Goal: Task Accomplishment & Management: Manage account settings

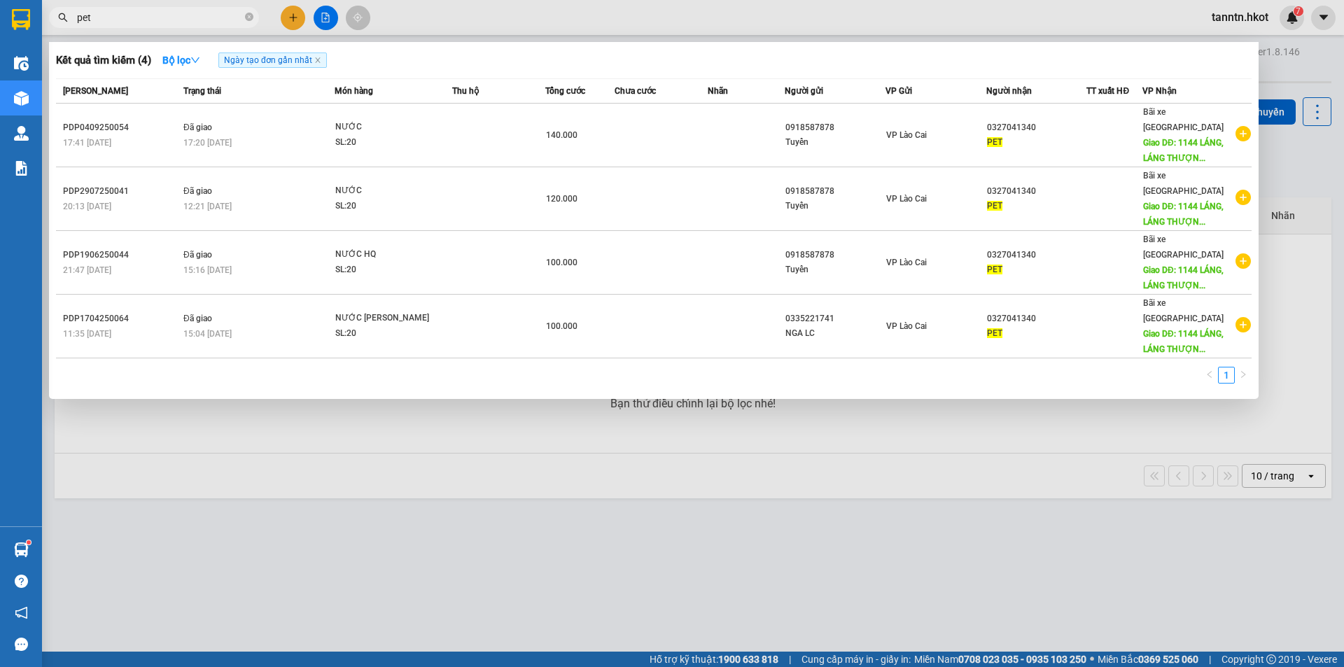
type input "pet"
click at [248, 20] on icon "close-circle" at bounding box center [249, 17] width 8 height 8
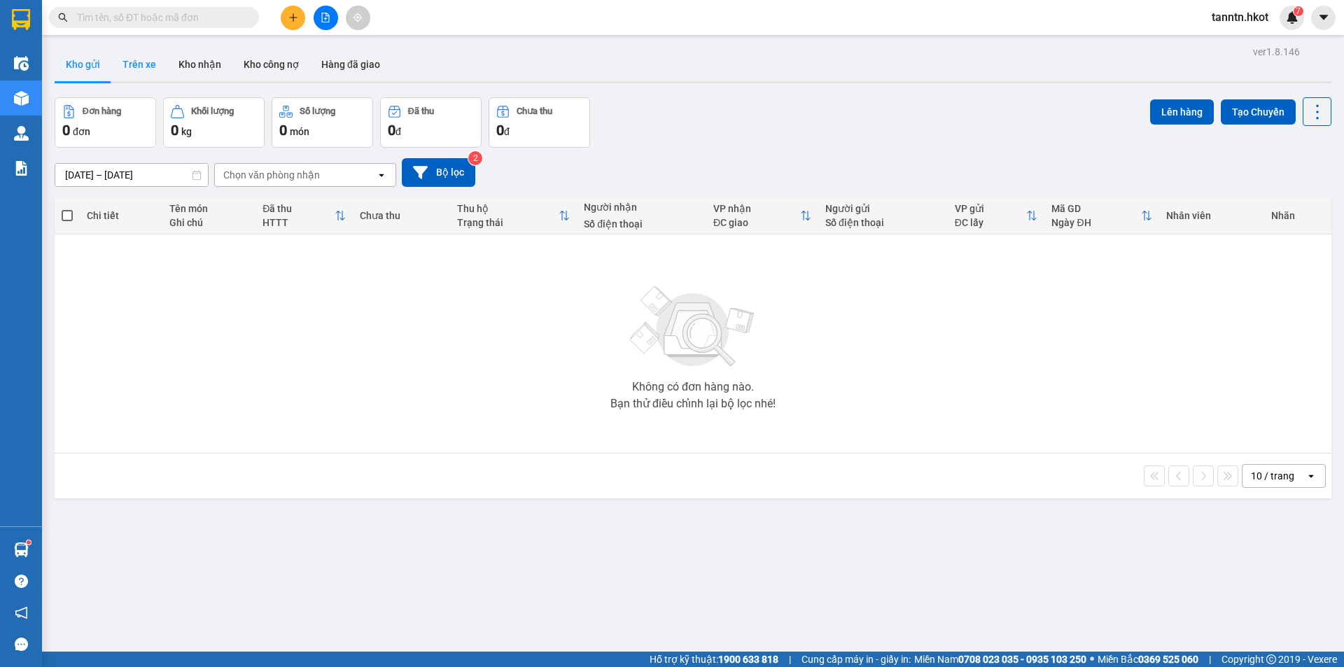
click at [141, 66] on button "Trên xe" at bounding box center [139, 65] width 56 height 34
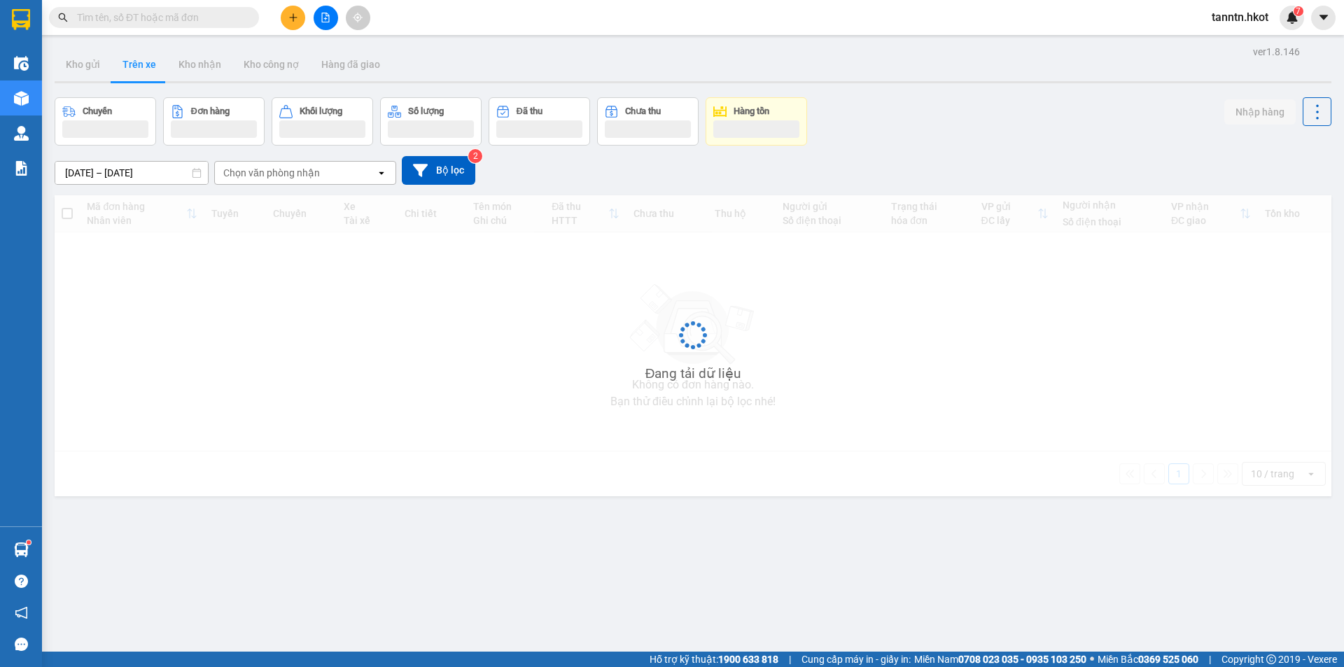
click at [265, 173] on div "Chọn văn phòng nhận" at bounding box center [271, 173] width 97 height 14
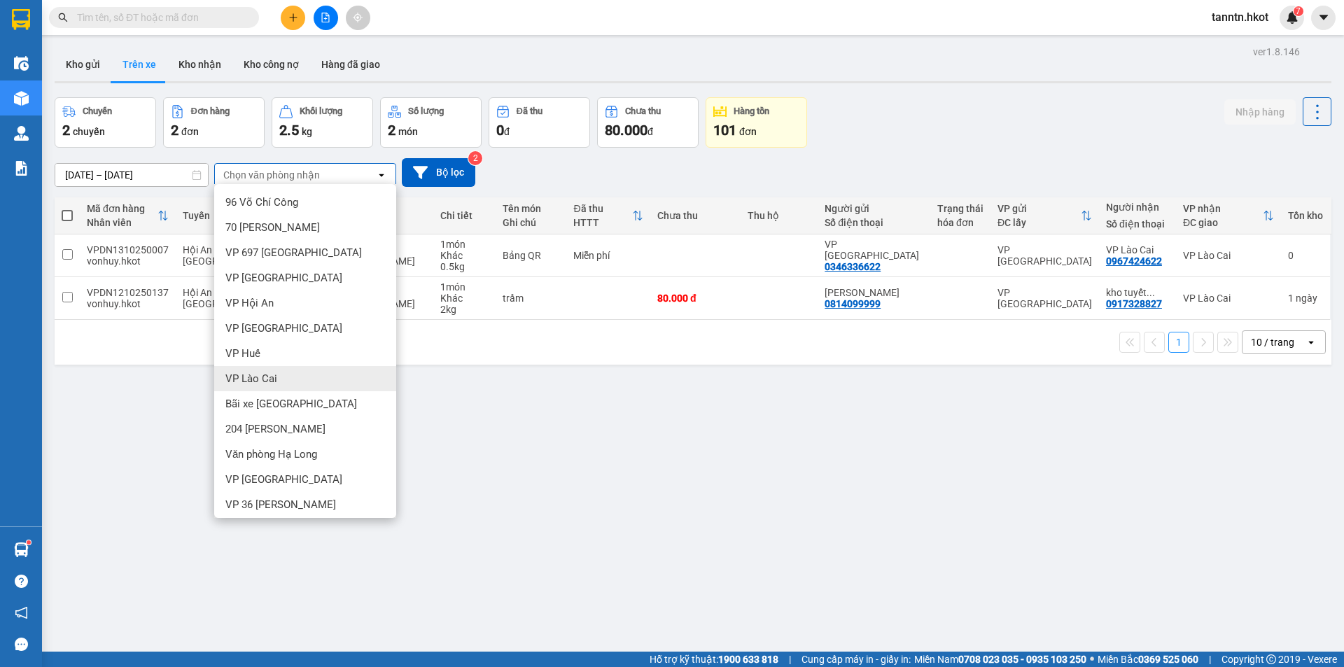
click at [270, 385] on span "VP Lào Cai" at bounding box center [251, 379] width 52 height 14
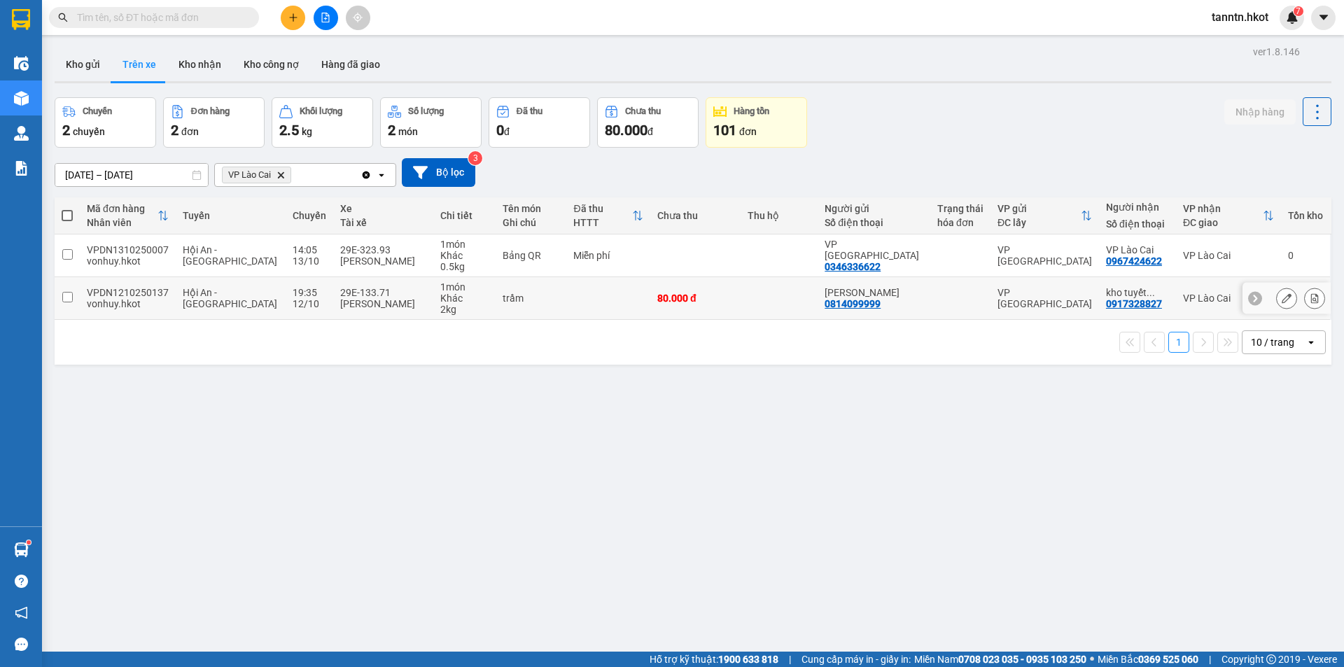
click at [550, 300] on div "trầm" at bounding box center [530, 298] width 57 height 11
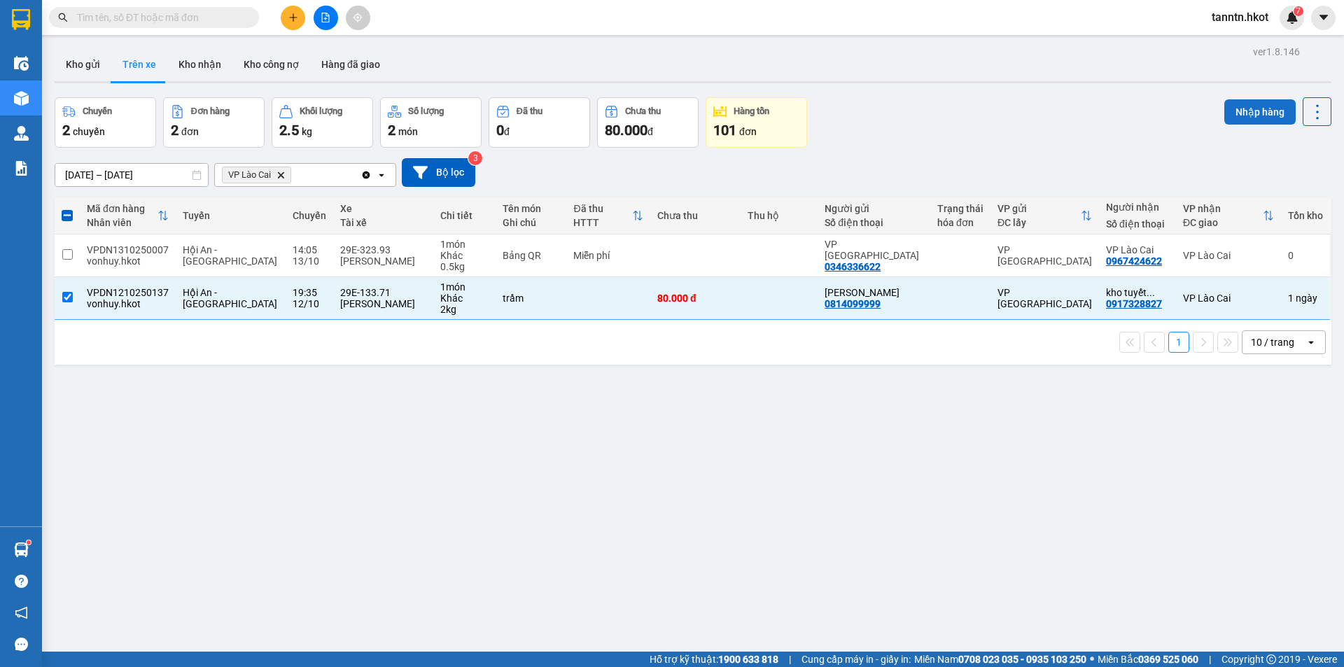
click at [1247, 106] on button "Nhập hàng" at bounding box center [1259, 111] width 71 height 25
checkbox input "false"
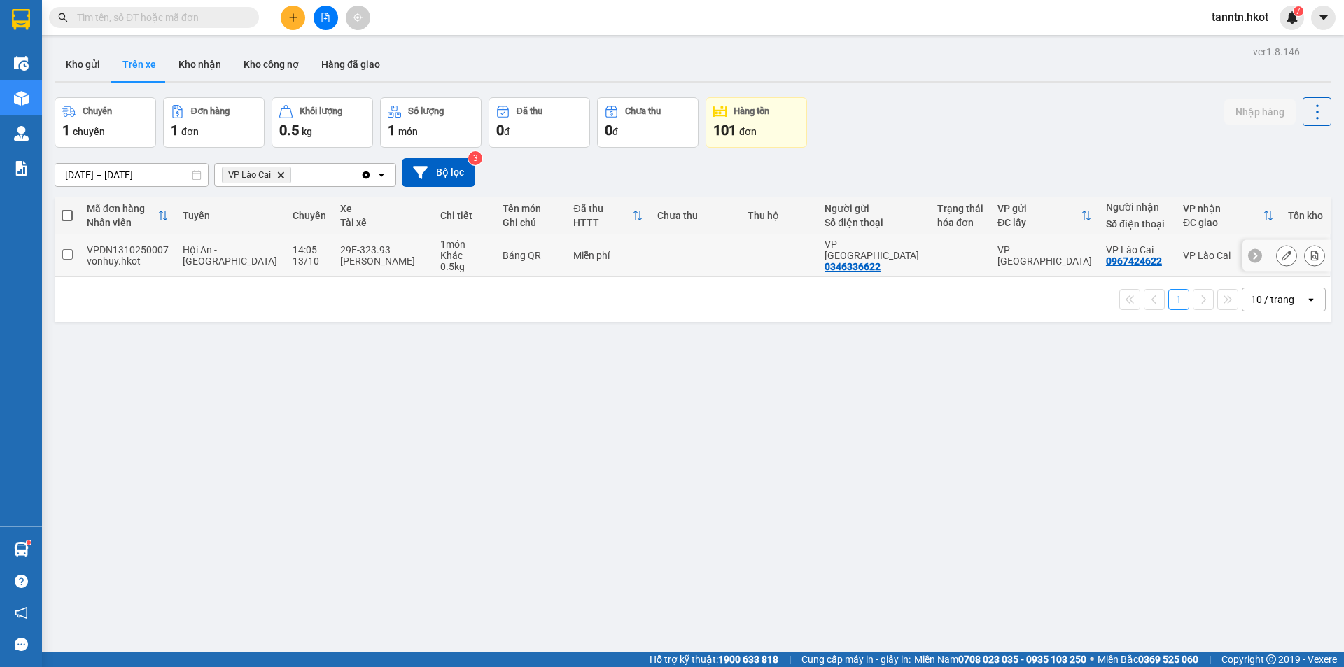
click at [667, 255] on td at bounding box center [695, 255] width 90 height 43
checkbox input "true"
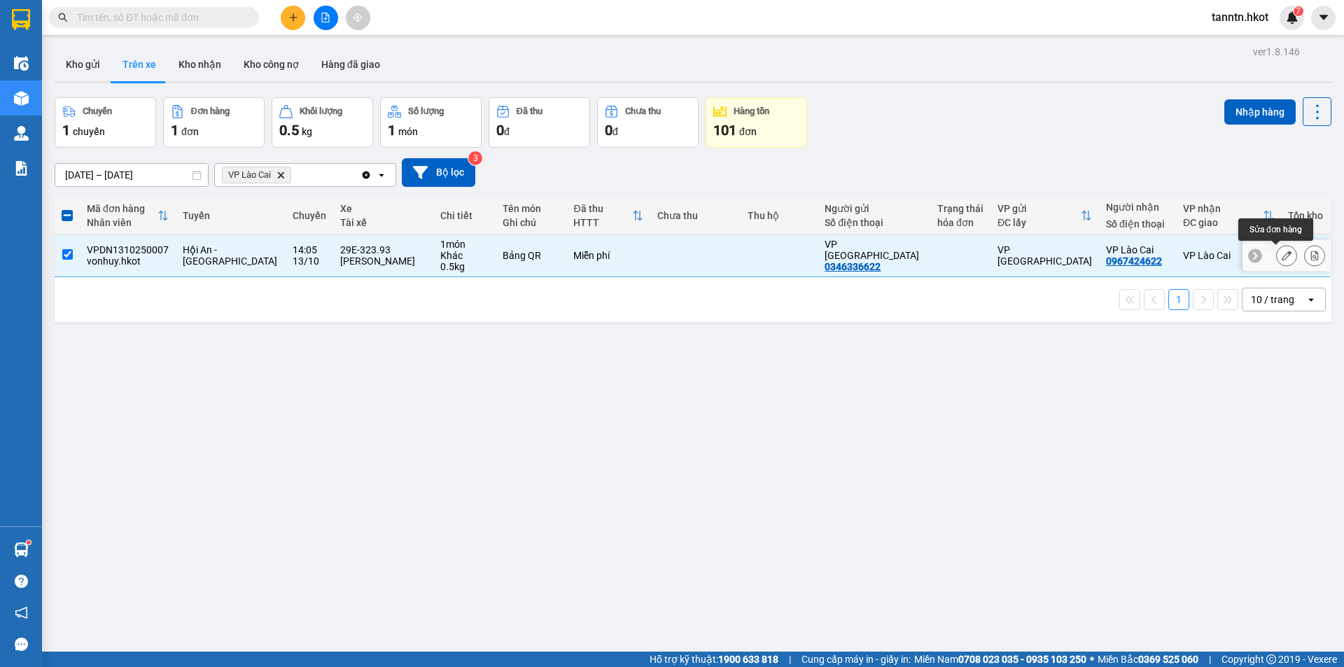
click at [1281, 252] on icon at bounding box center [1286, 256] width 10 height 10
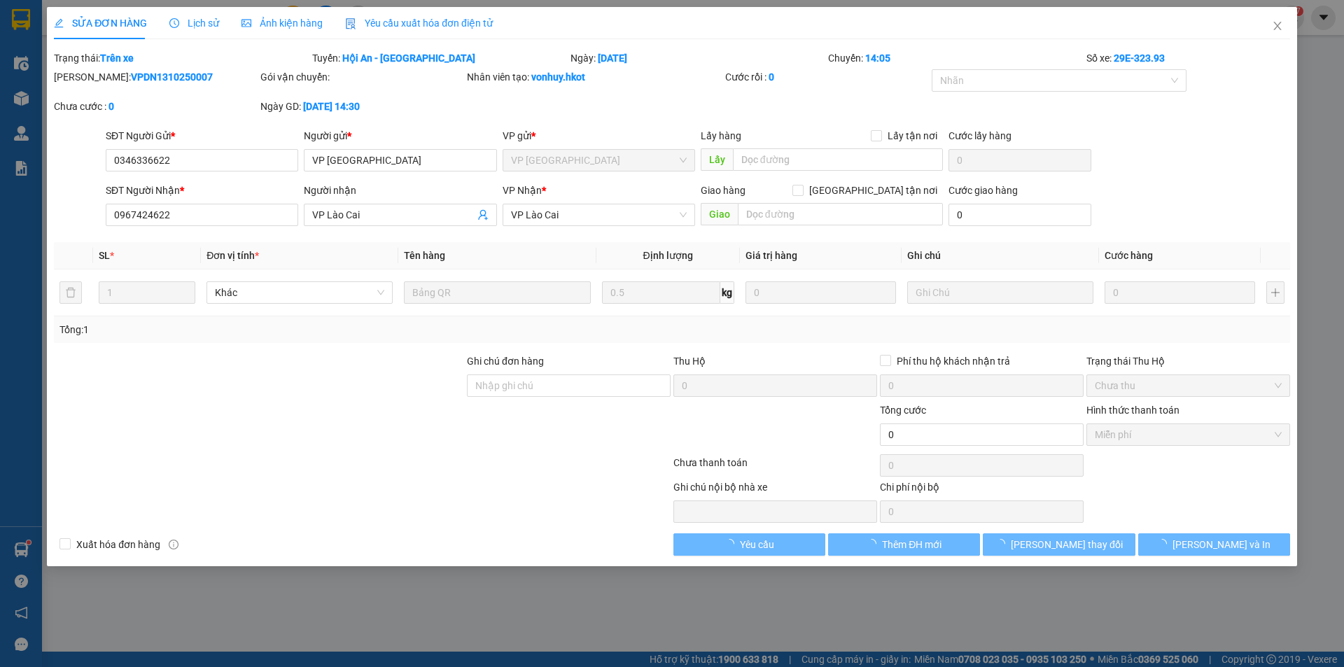
type input "0346336622"
type input "VP [GEOGRAPHIC_DATA]"
type input "0967424622"
type input "VP Lào Cai"
type input "0"
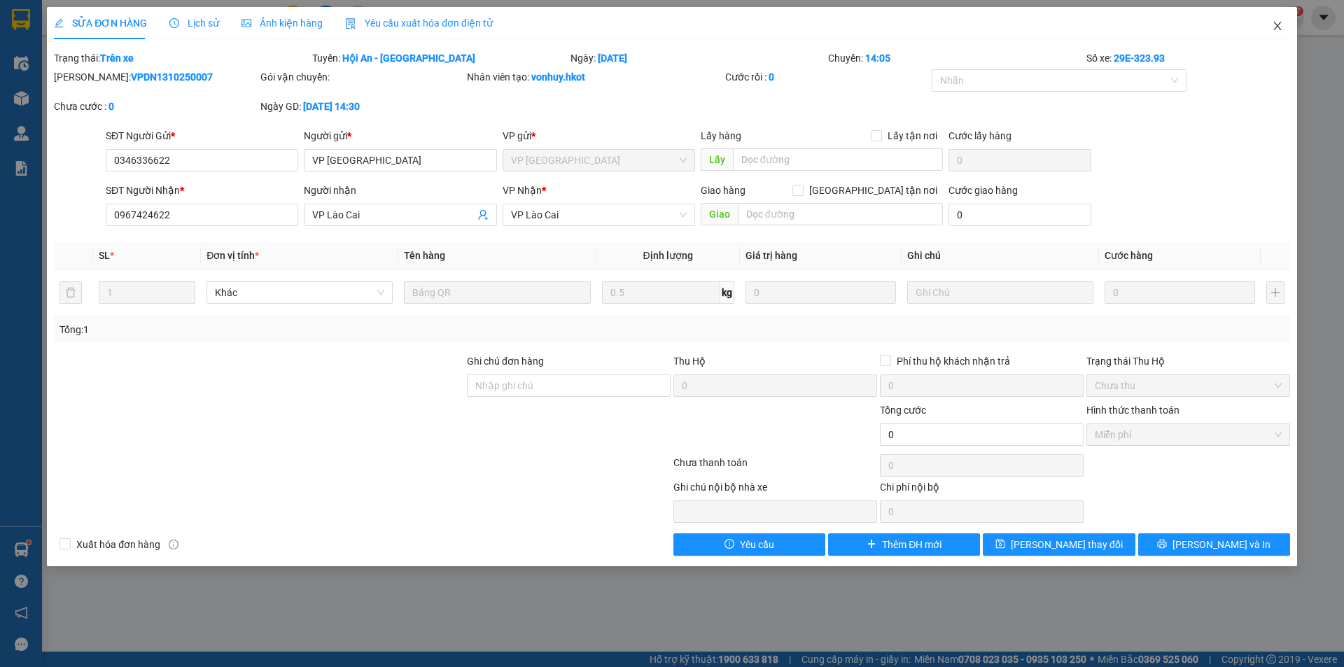
click at [1279, 27] on icon "close" at bounding box center [1277, 25] width 11 height 11
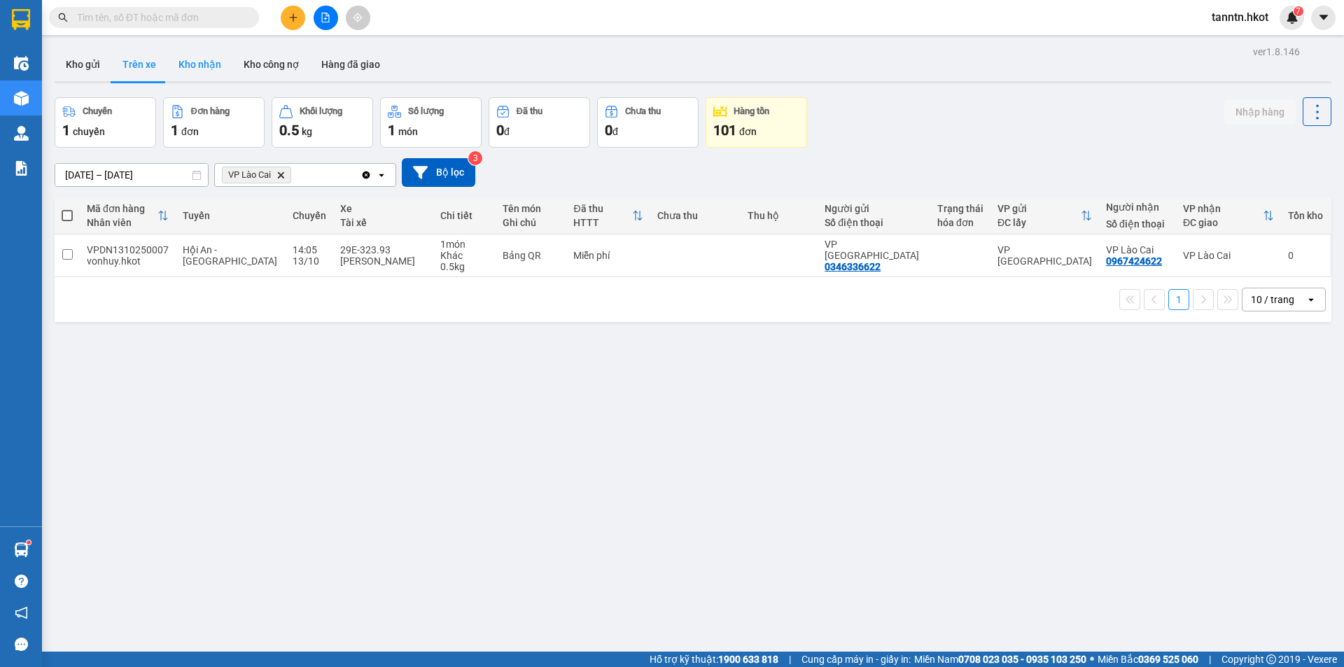
click at [198, 70] on button "Kho nhận" at bounding box center [199, 65] width 65 height 34
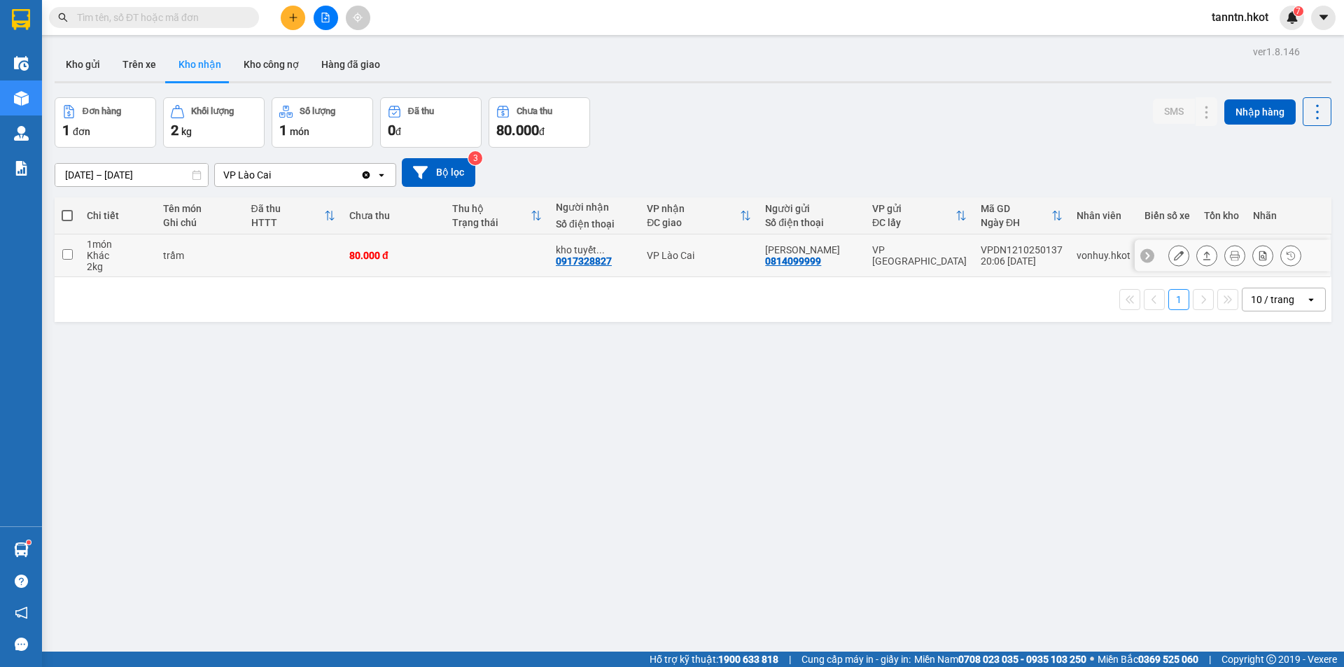
click at [393, 255] on div "80.000 đ" at bounding box center [394, 255] width 90 height 11
checkbox input "true"
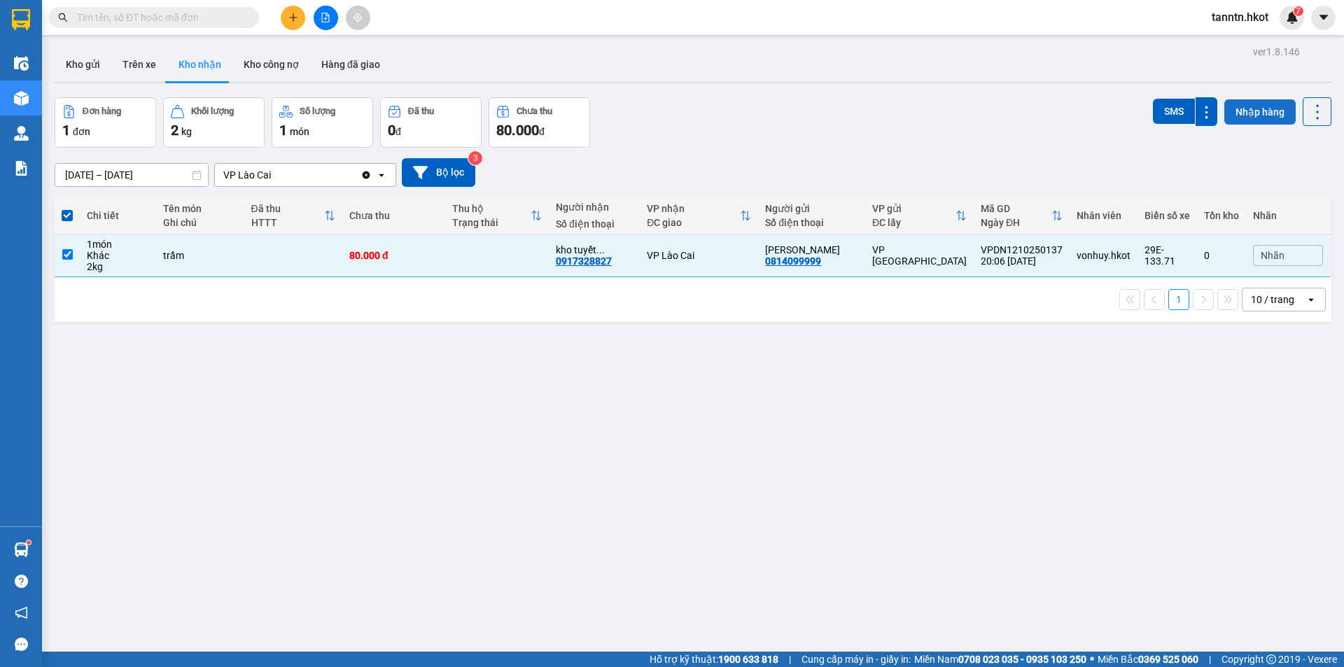
click at [1251, 104] on button "Nhập hàng" at bounding box center [1259, 111] width 71 height 25
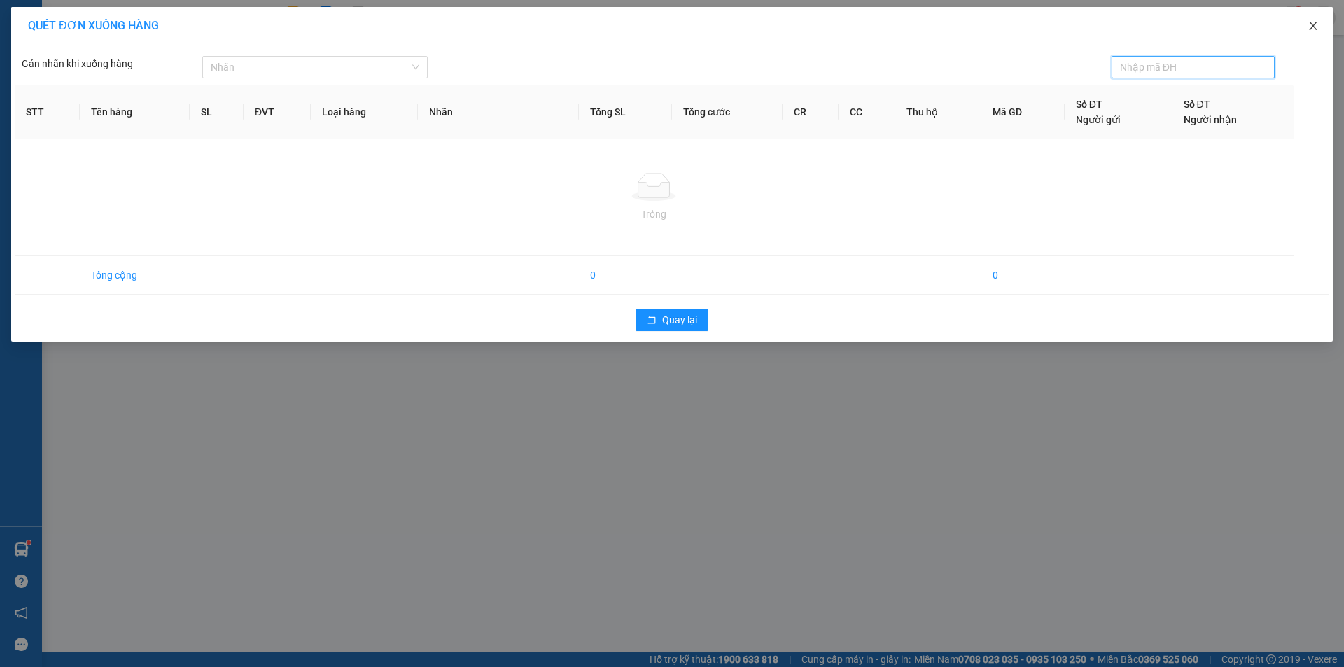
click at [1319, 24] on span "Close" at bounding box center [1312, 26] width 39 height 39
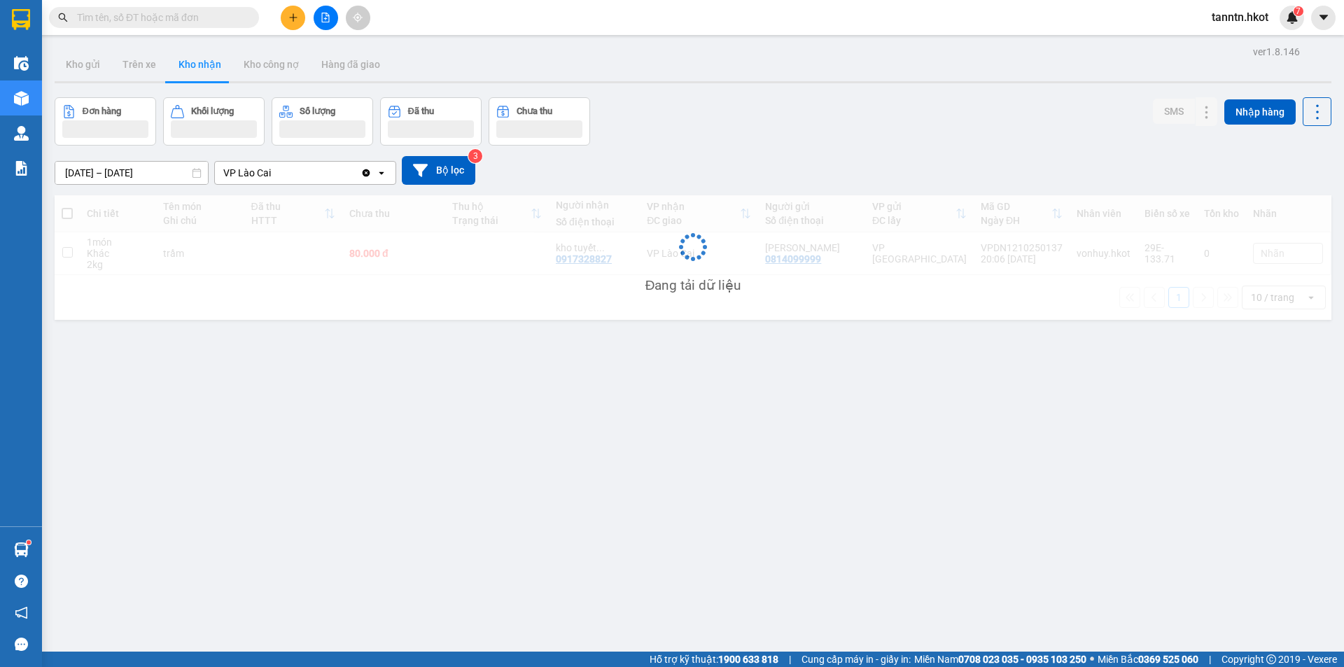
click at [573, 536] on div "ver 1.8.146 Kho gửi Trên xe Kho nhận Kho công nợ Hàng đã giao Đơn hàng Khối lượ…" at bounding box center [693, 375] width 1288 height 667
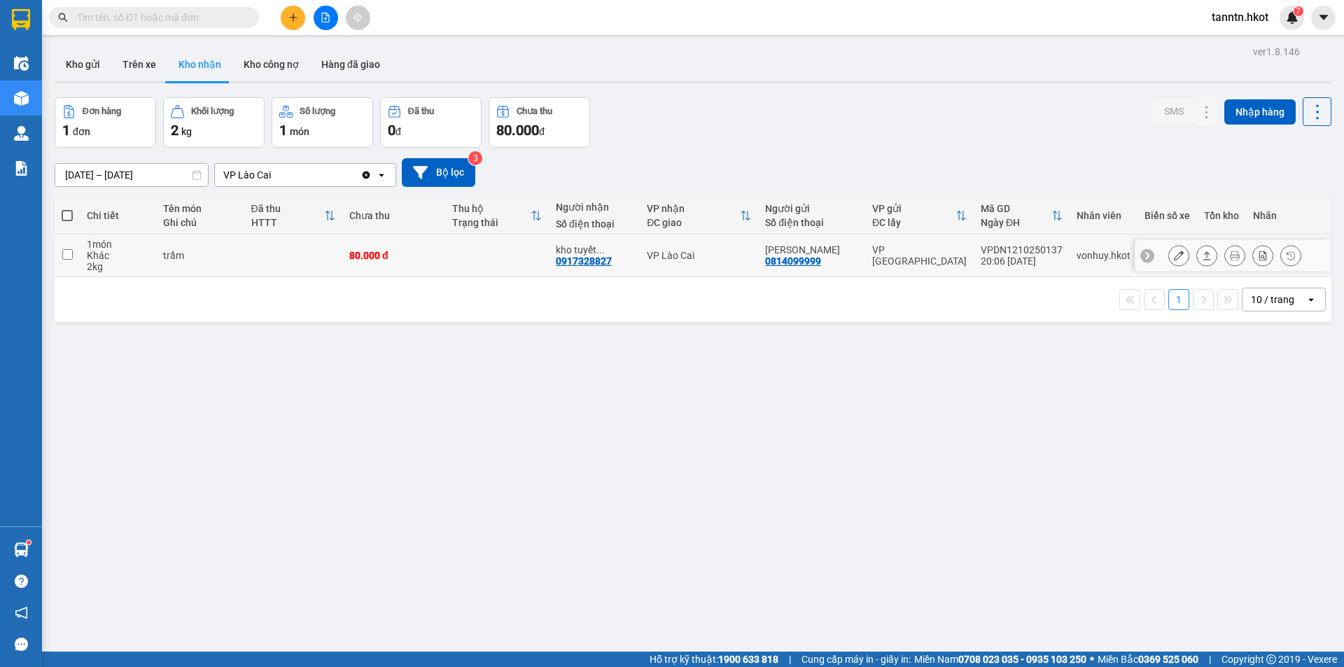
click at [844, 260] on div "Chị Vân 0814099999" at bounding box center [811, 255] width 93 height 22
checkbox input "true"
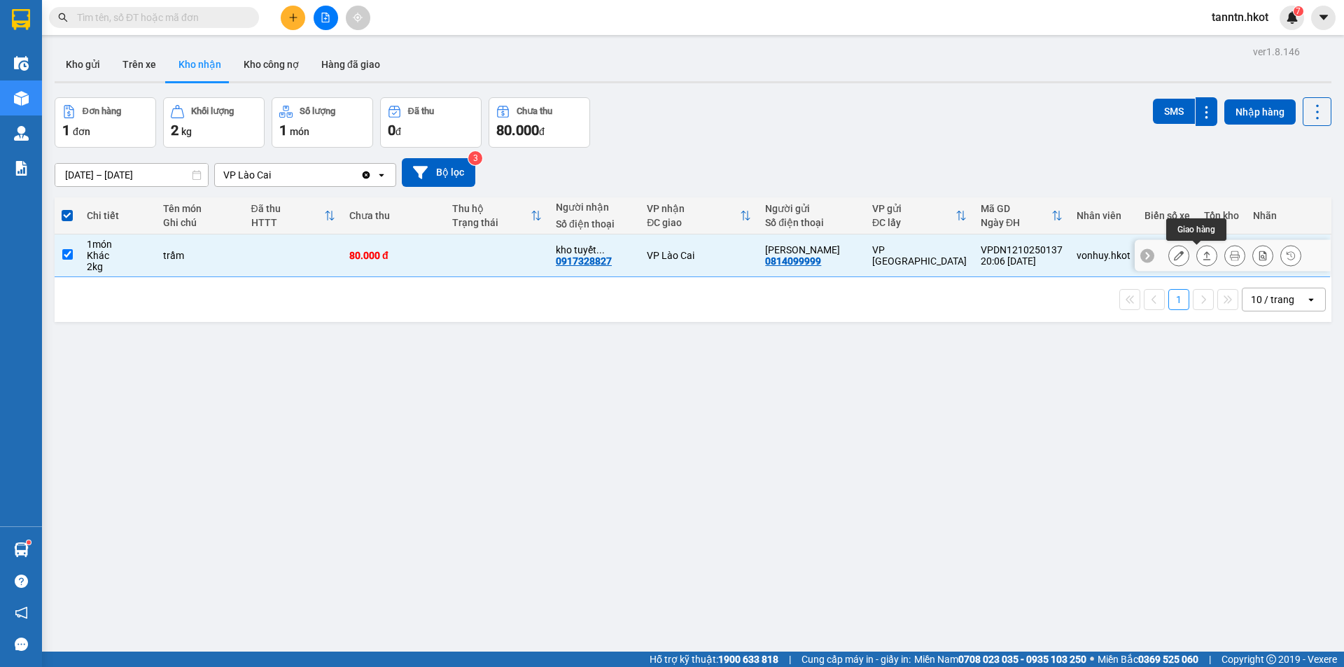
click at [1202, 255] on icon at bounding box center [1207, 256] width 10 height 10
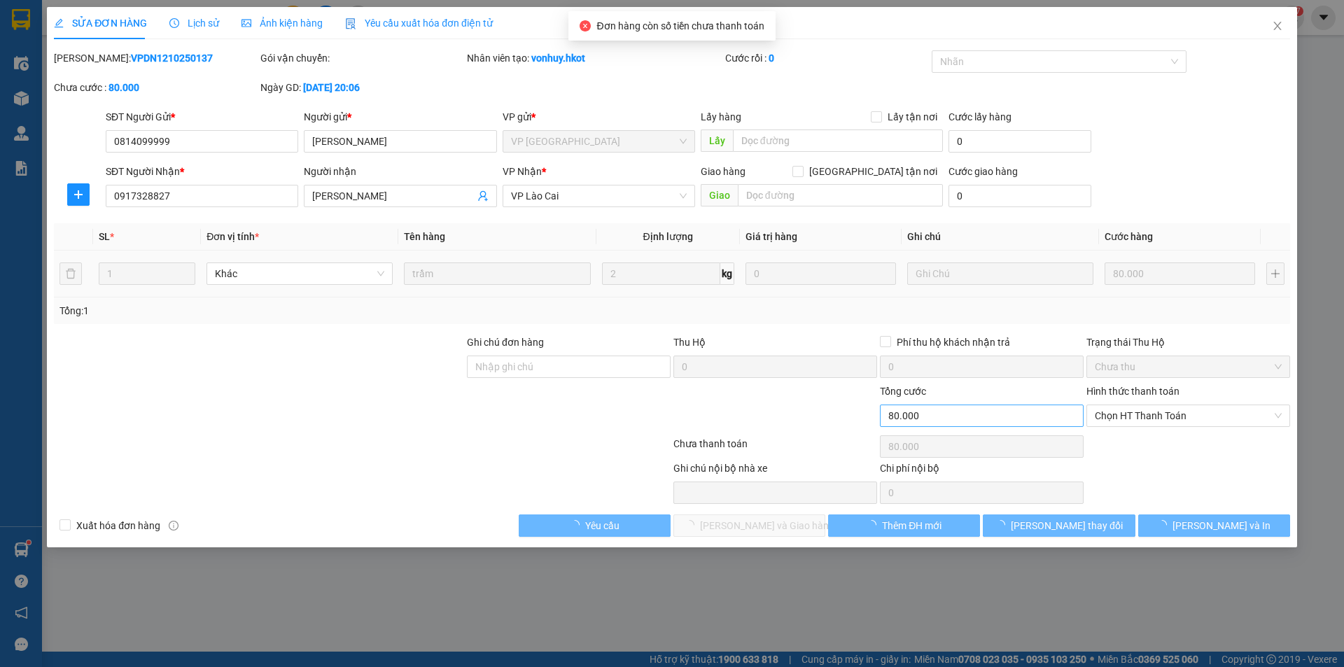
type input "0814099999"
type input "[PERSON_NAME]"
type input "0917328827"
type input "[PERSON_NAME]"
type input "0"
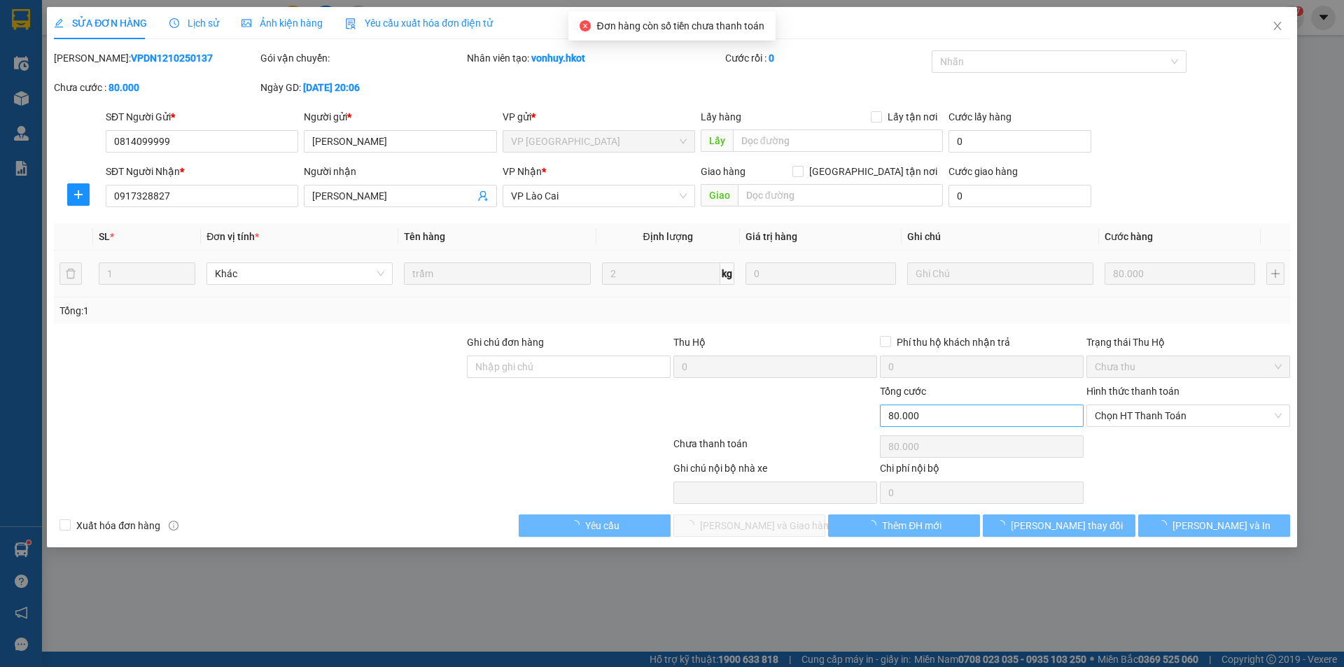
type input "80.000"
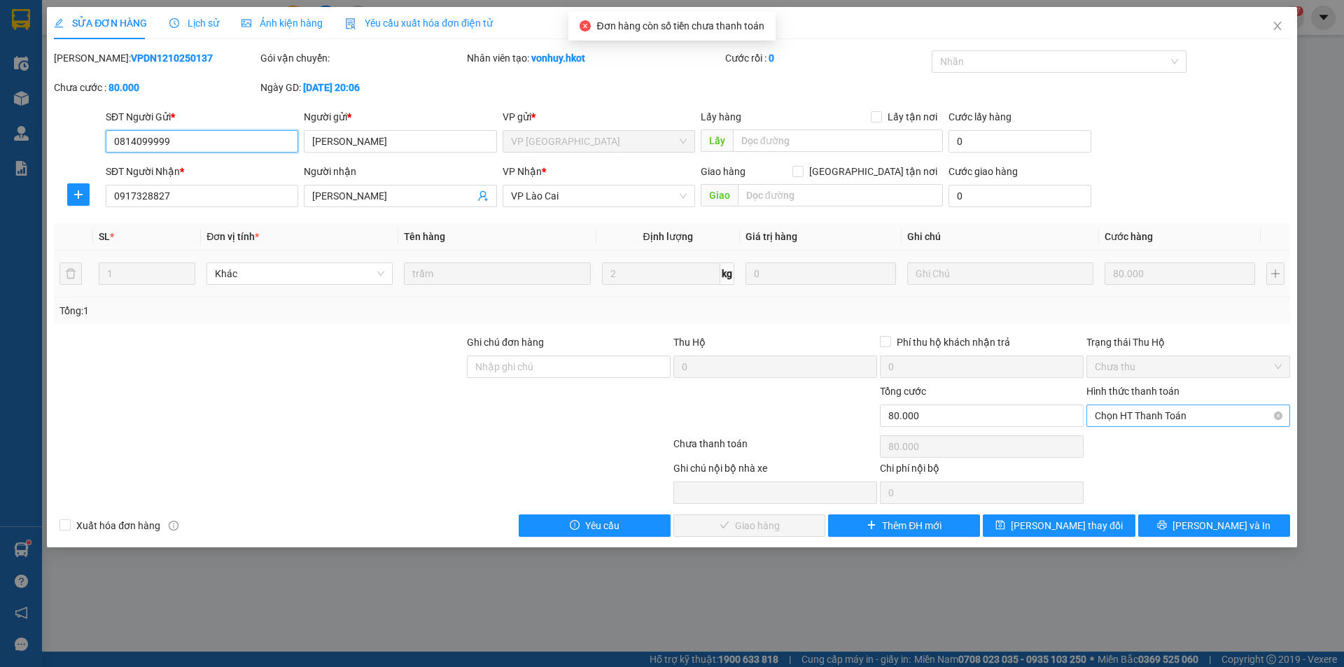
click at [1136, 410] on span "Chọn HT Thanh Toán" at bounding box center [1188, 415] width 187 height 21
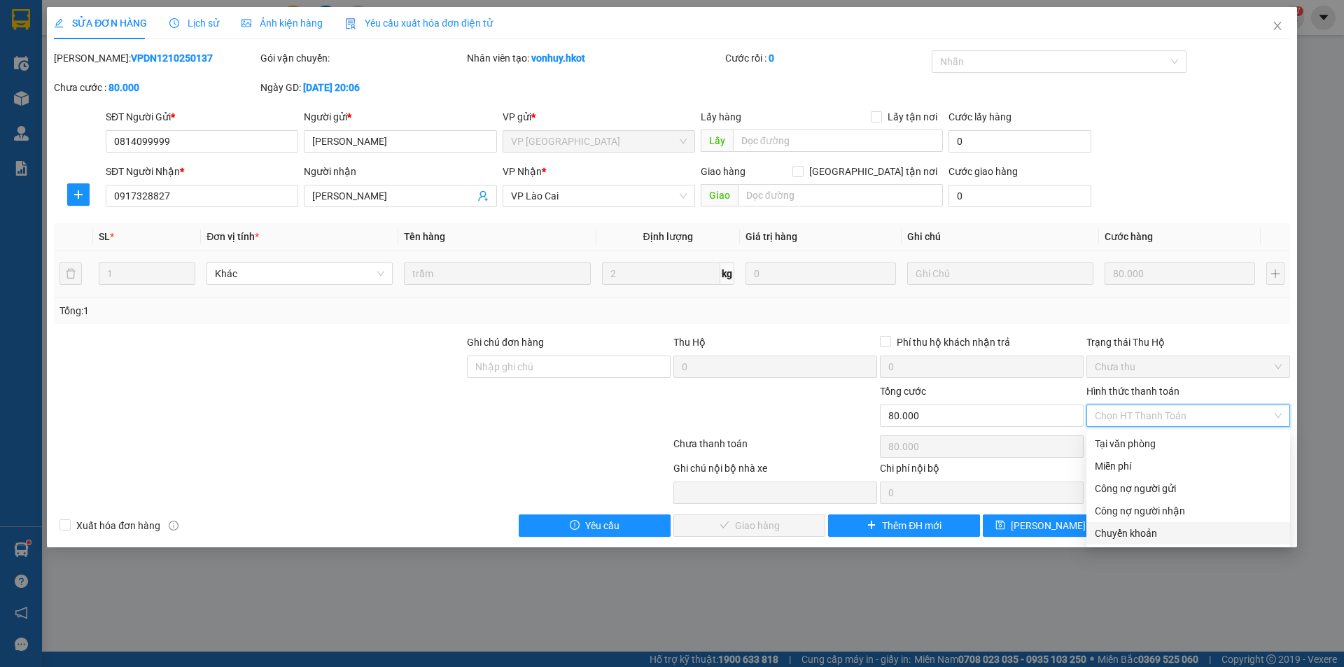
click at [1127, 534] on div "Chuyển khoản" at bounding box center [1188, 533] width 187 height 15
type input "0"
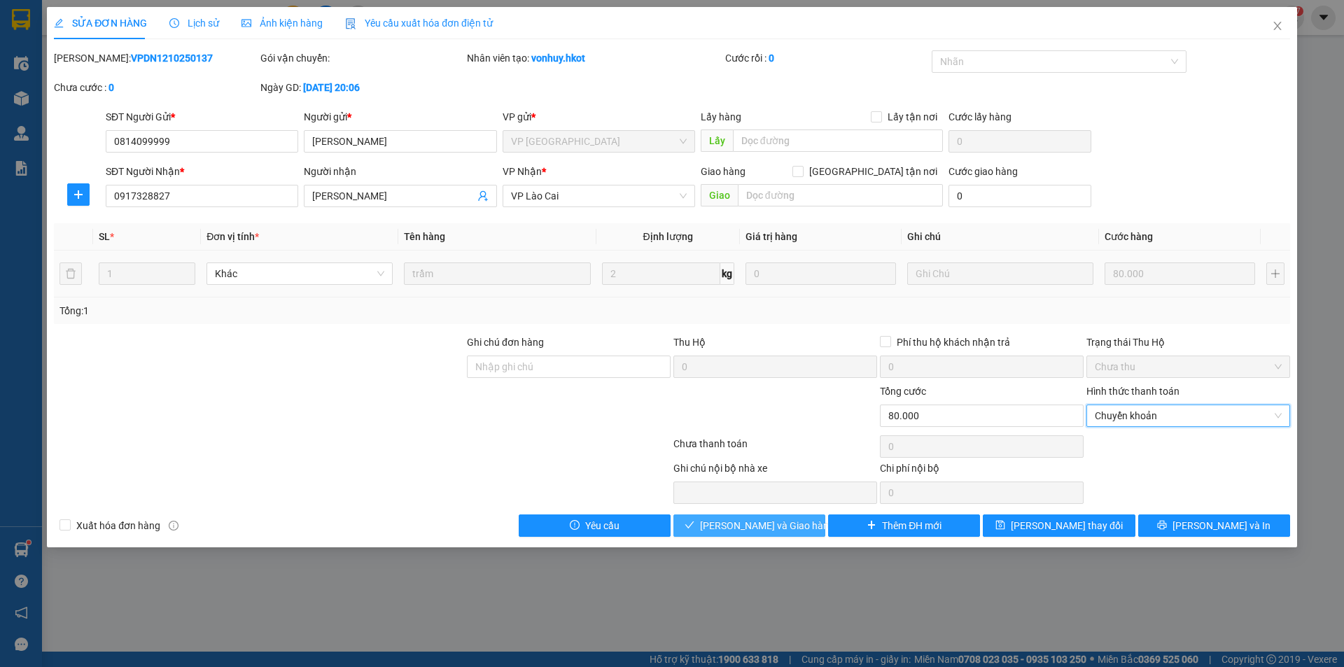
click at [726, 521] on span "[PERSON_NAME] và Giao hàng" at bounding box center [767, 525] width 134 height 15
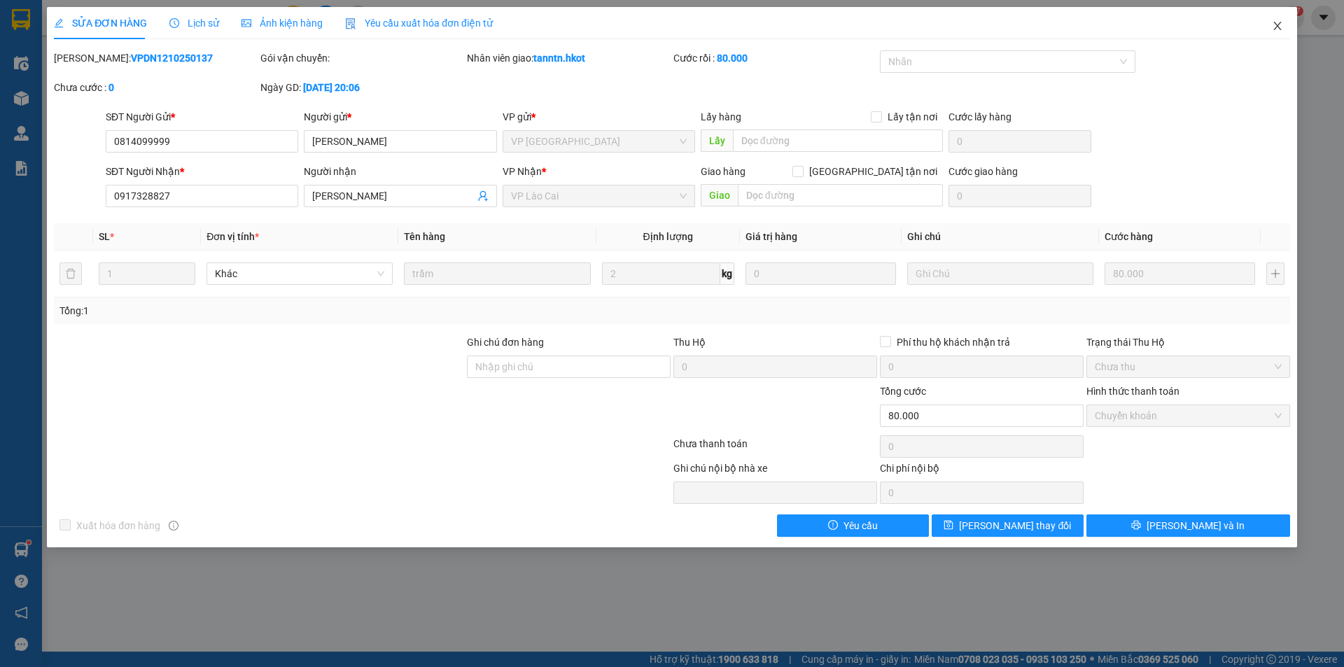
click at [1279, 27] on icon "close" at bounding box center [1277, 25] width 11 height 11
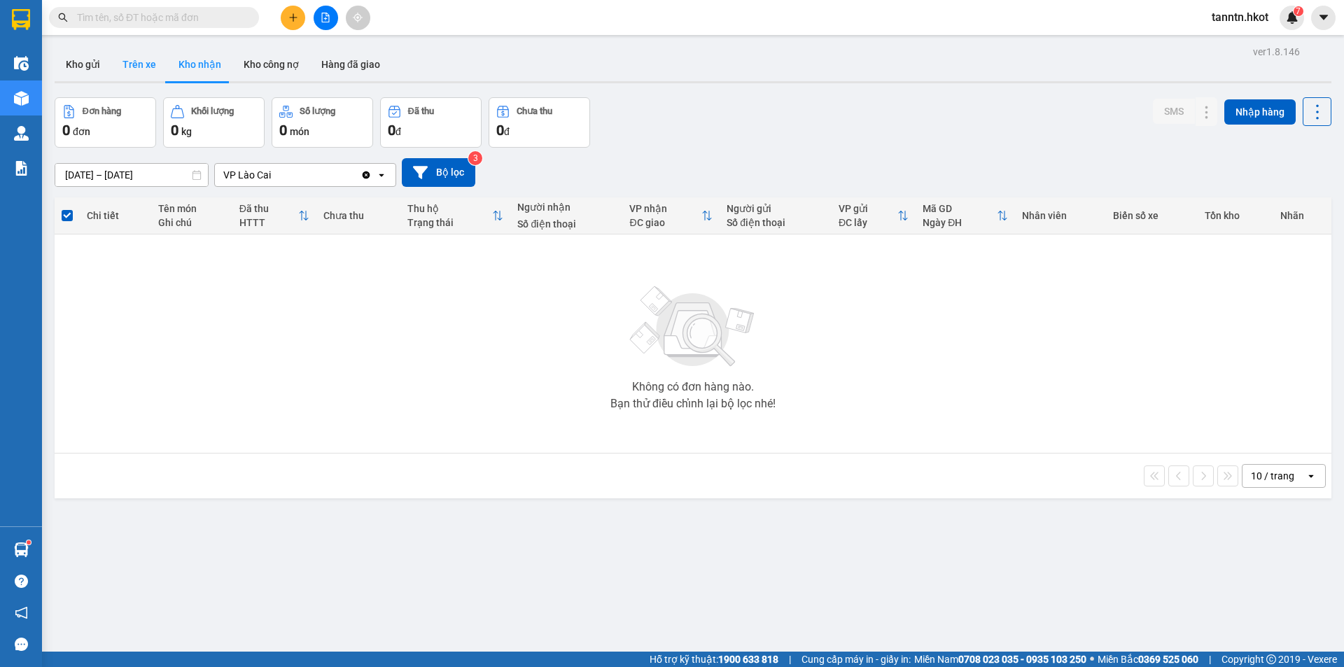
click at [150, 72] on button "Trên xe" at bounding box center [139, 65] width 56 height 34
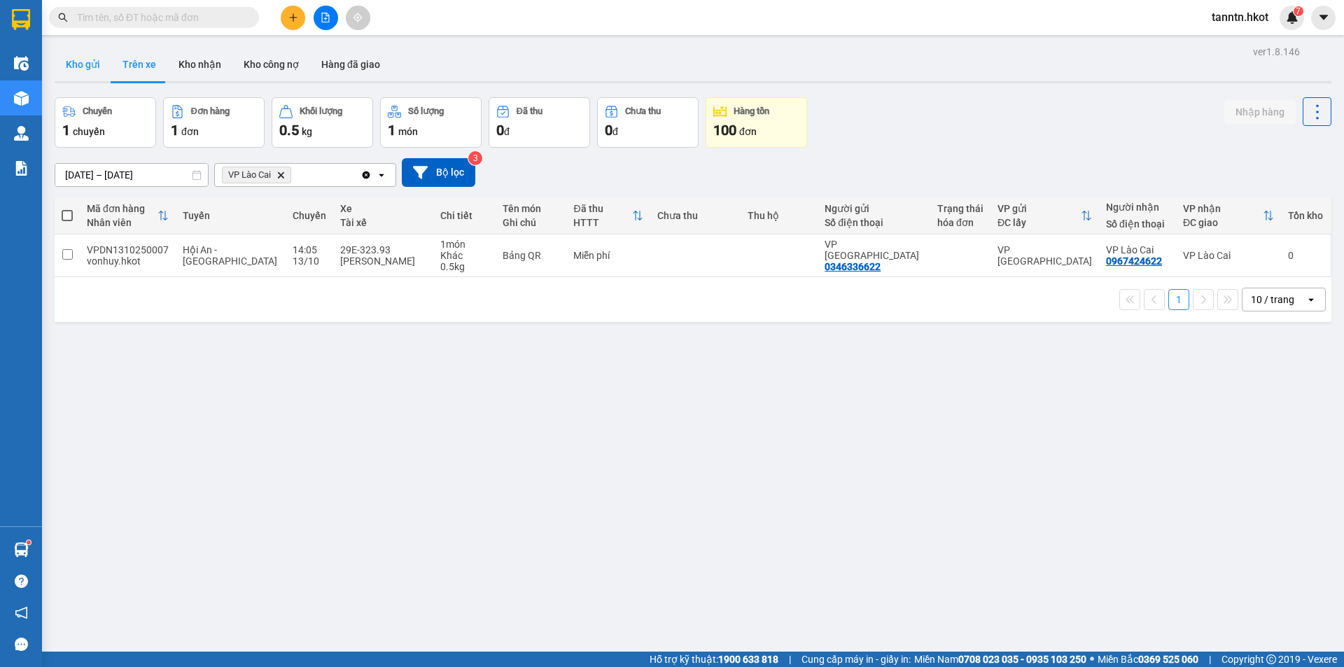
click at [71, 64] on button "Kho gửi" at bounding box center [83, 65] width 57 height 34
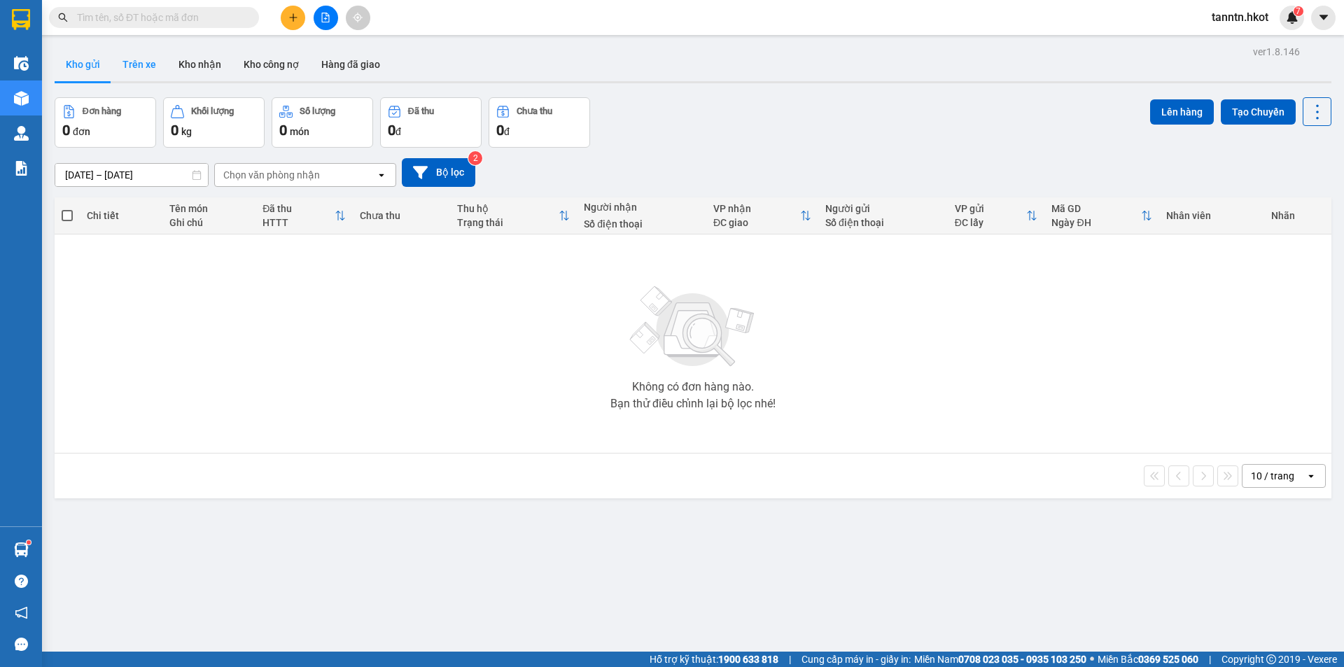
click at [144, 70] on button "Trên xe" at bounding box center [139, 65] width 56 height 34
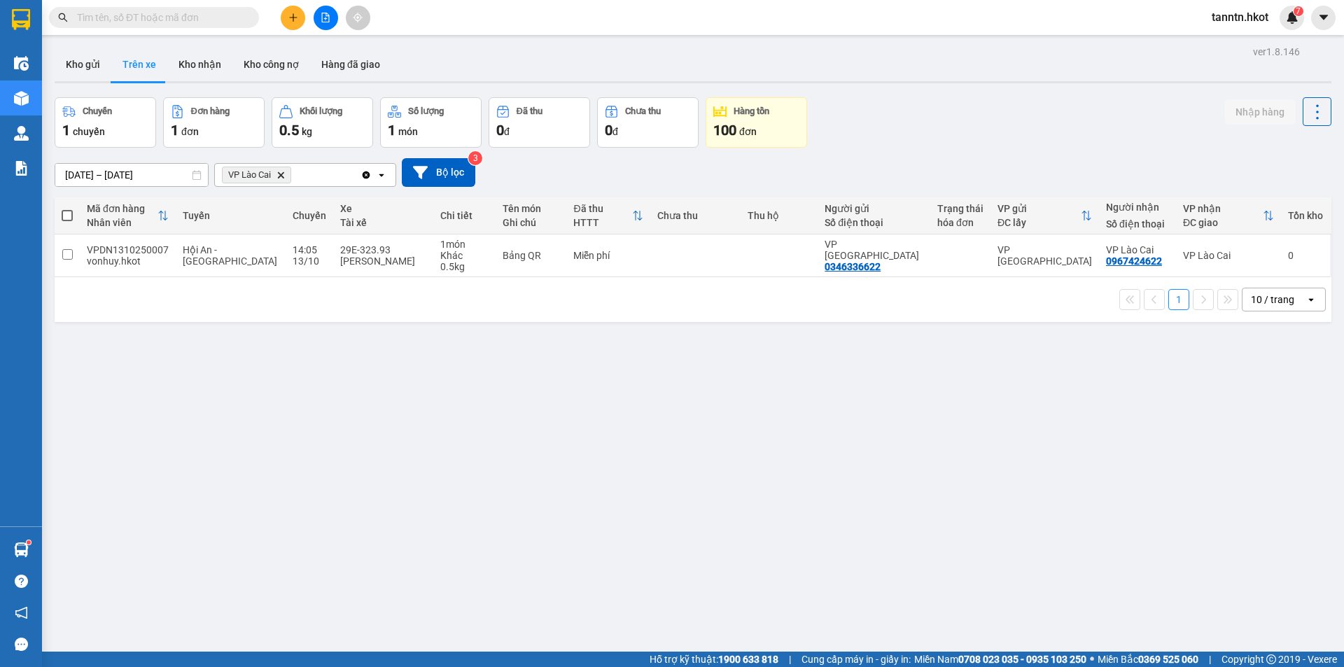
click at [281, 175] on icon "Delete" at bounding box center [280, 175] width 8 height 8
